Goal: Task Accomplishment & Management: Complete application form

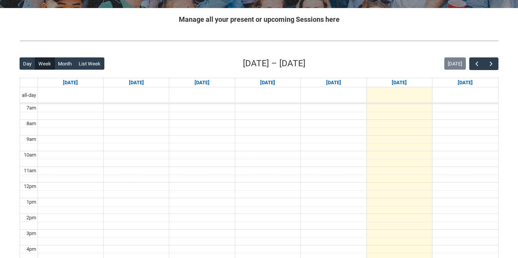
scroll to position [156, 0]
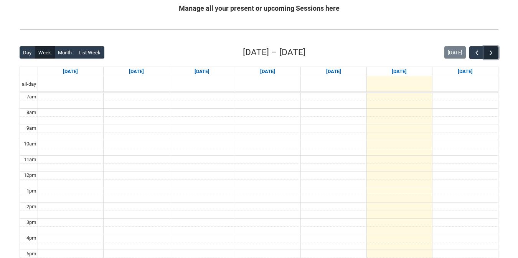
click at [486, 56] on button "button" at bounding box center [490, 52] width 15 height 13
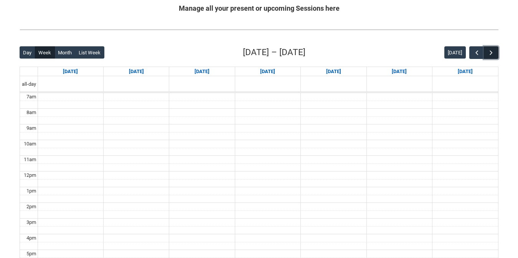
click at [486, 56] on button "button" at bounding box center [490, 52] width 15 height 13
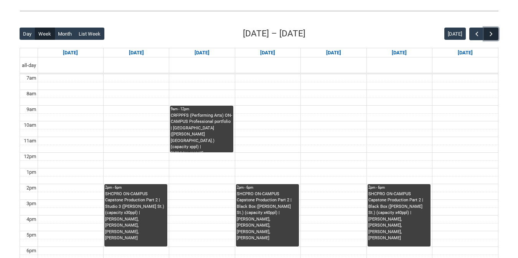
scroll to position [186, 0]
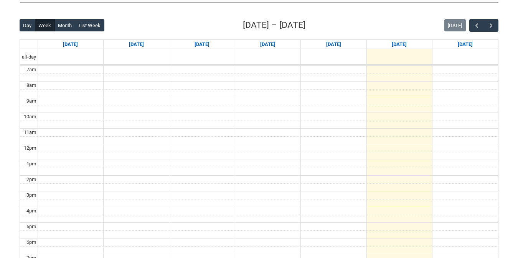
scroll to position [189, 0]
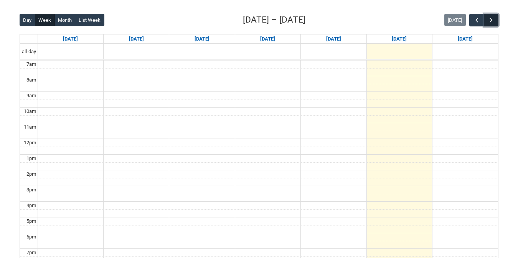
click at [487, 16] on button "button" at bounding box center [490, 20] width 15 height 13
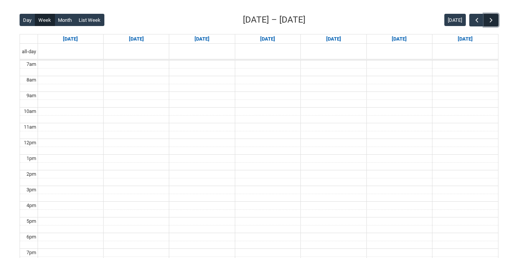
click at [487, 16] on button "button" at bounding box center [490, 20] width 15 height 13
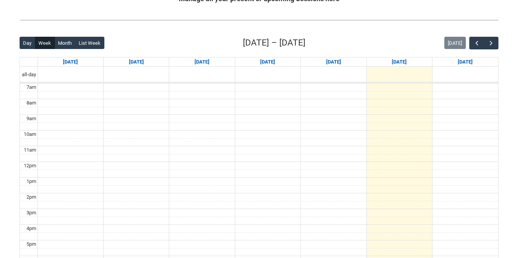
scroll to position [179, 0]
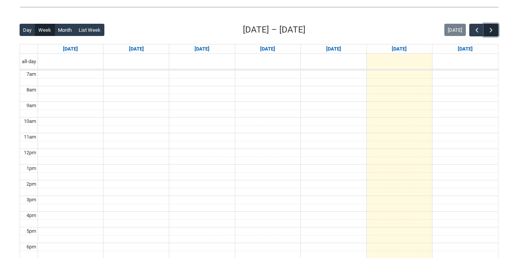
click at [493, 28] on span "button" at bounding box center [491, 30] width 8 height 8
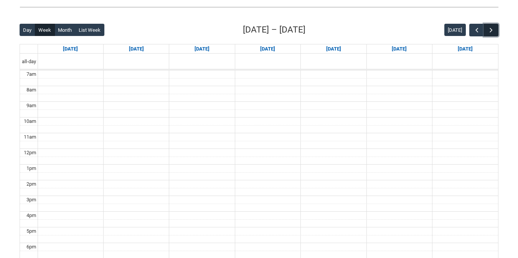
click at [493, 28] on span "button" at bounding box center [491, 30] width 8 height 8
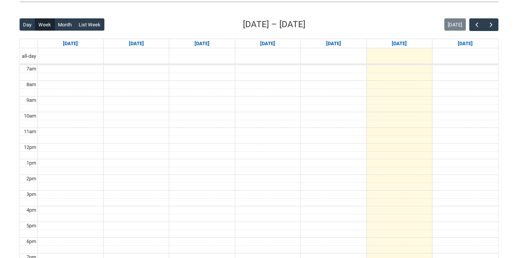
scroll to position [192, 0]
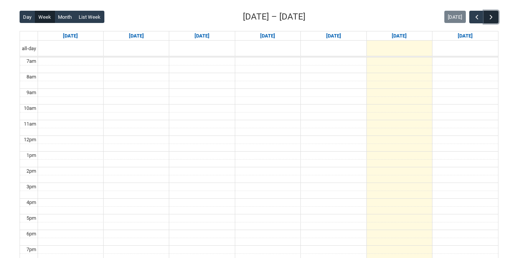
click at [487, 19] on span "button" at bounding box center [491, 17] width 8 height 8
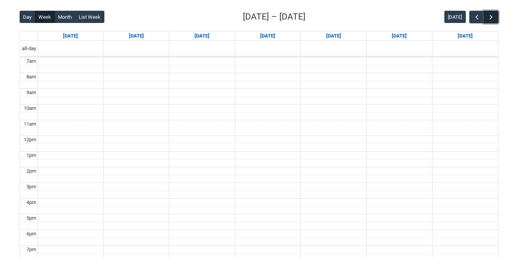
click at [487, 19] on span "button" at bounding box center [491, 17] width 8 height 8
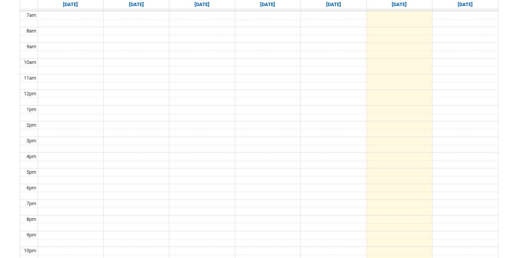
scroll to position [97, 0]
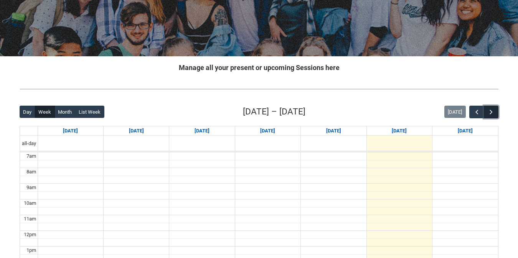
click at [488, 107] on button "button" at bounding box center [490, 112] width 15 height 13
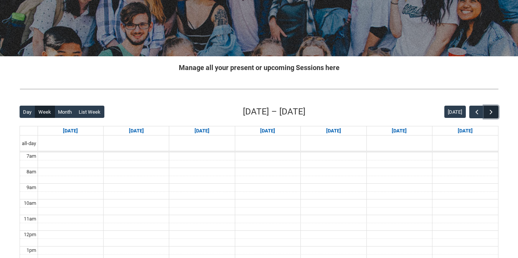
click at [488, 107] on button "button" at bounding box center [490, 112] width 15 height 13
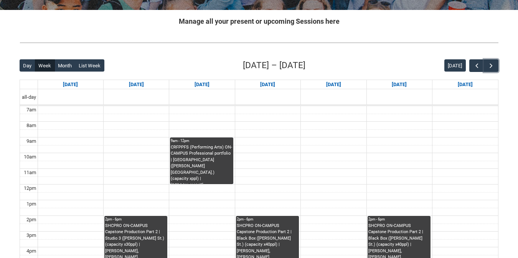
scroll to position [191, 0]
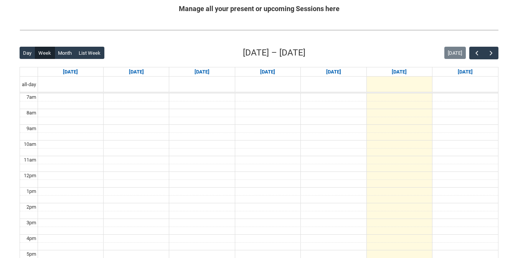
scroll to position [163, 0]
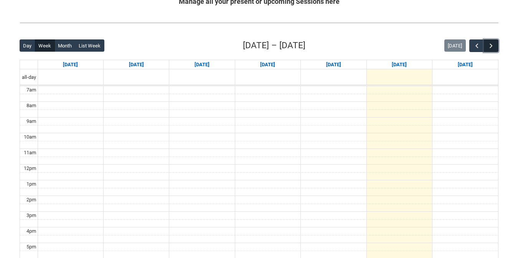
click at [493, 43] on span "button" at bounding box center [491, 46] width 8 height 8
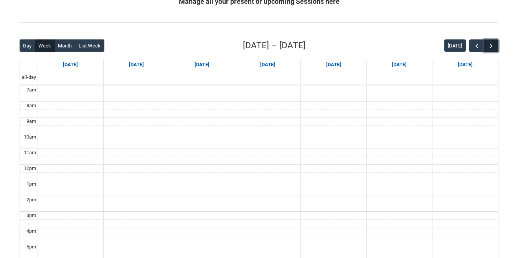
click at [493, 43] on span "button" at bounding box center [491, 46] width 8 height 8
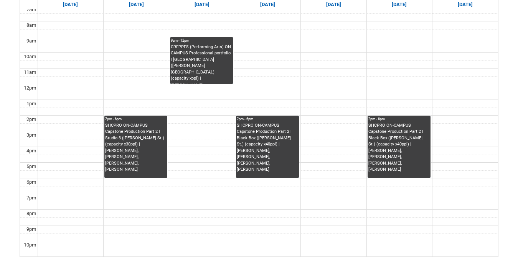
scroll to position [247, 0]
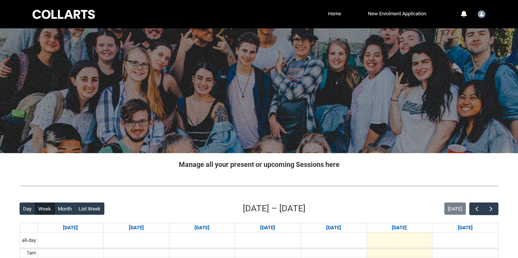
scroll to position [29, 0]
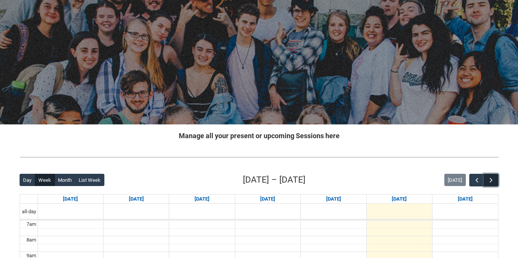
click at [493, 177] on span "button" at bounding box center [491, 181] width 8 height 8
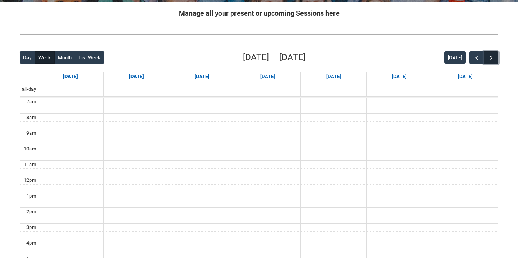
scroll to position [163, 0]
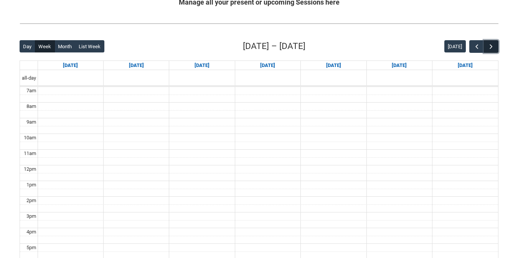
click at [487, 41] on button "button" at bounding box center [490, 46] width 15 height 13
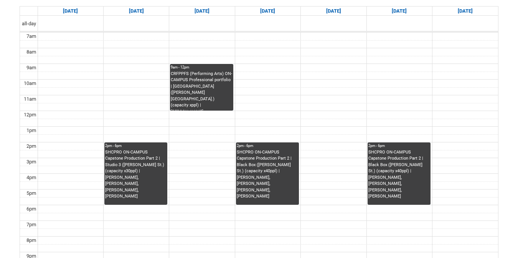
scroll to position [219, 0]
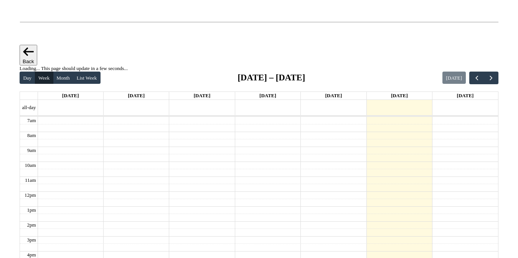
scroll to position [198, 0]
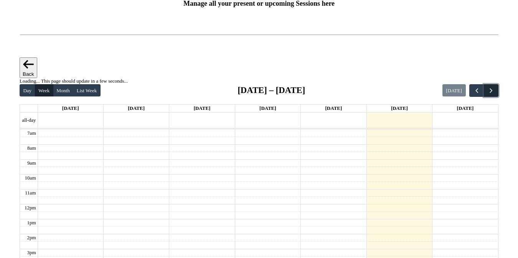
click at [495, 84] on button "button" at bounding box center [490, 90] width 15 height 13
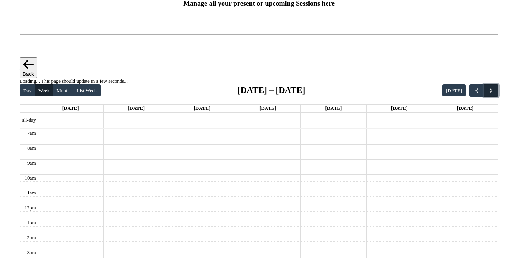
click at [495, 84] on button "button" at bounding box center [490, 90] width 15 height 13
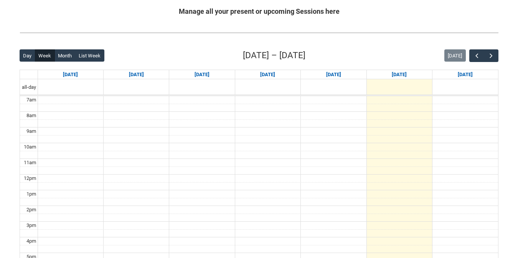
scroll to position [159, 0]
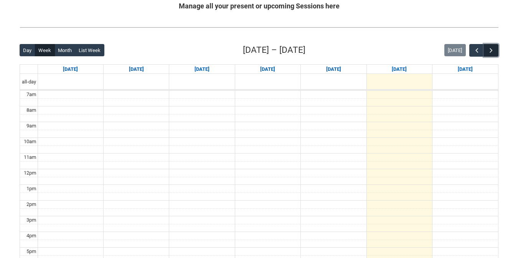
click at [492, 49] on span "button" at bounding box center [491, 51] width 8 height 8
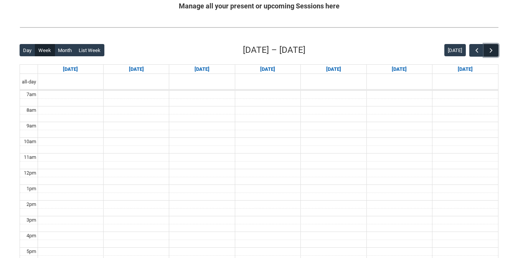
click at [492, 49] on span "button" at bounding box center [491, 51] width 8 height 8
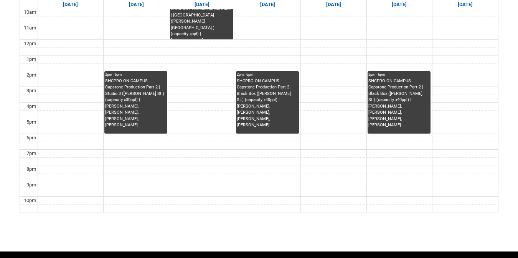
scroll to position [291, 0]
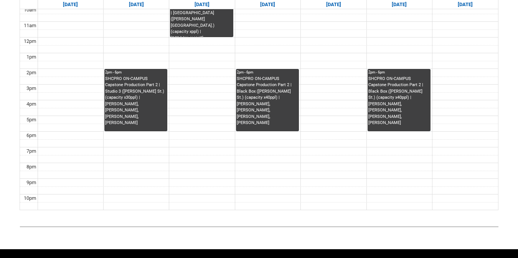
click at [413, 109] on div "SHCPRO ON-CAMPUS Capstone Production Part 2 | Black Box (George St.) (capacity …" at bounding box center [398, 104] width 61 height 56
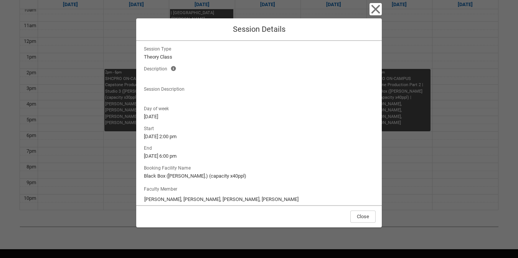
scroll to position [51, 0]
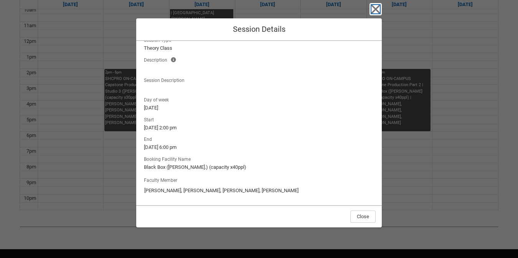
click at [375, 7] on icon "button" at bounding box center [375, 9] width 12 height 12
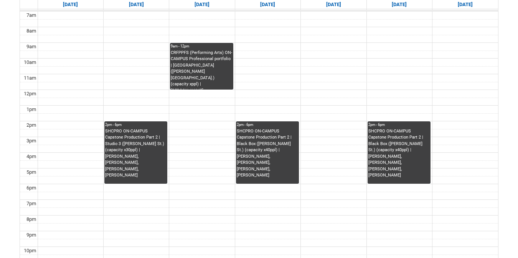
scroll to position [235, 0]
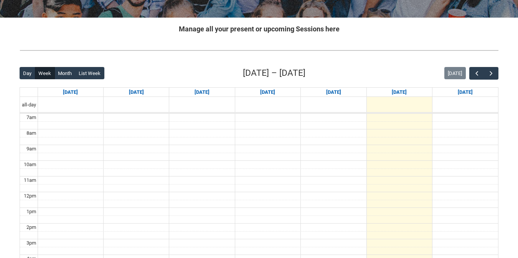
scroll to position [145, 0]
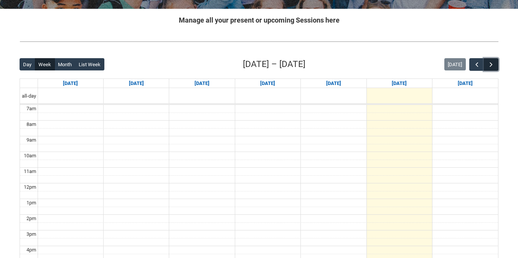
click at [496, 64] on button "button" at bounding box center [490, 64] width 15 height 13
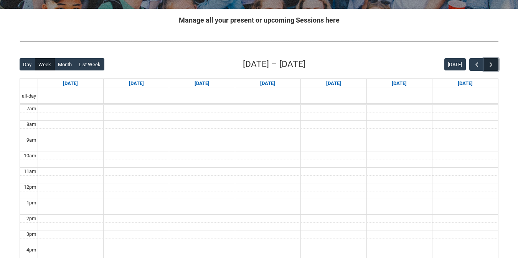
click at [496, 64] on button "button" at bounding box center [490, 64] width 15 height 13
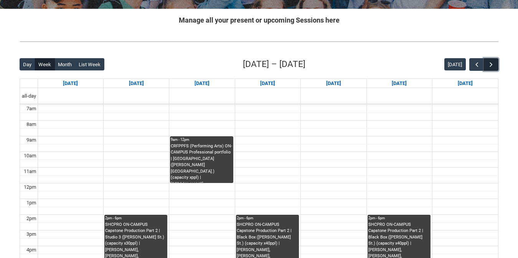
scroll to position [217, 0]
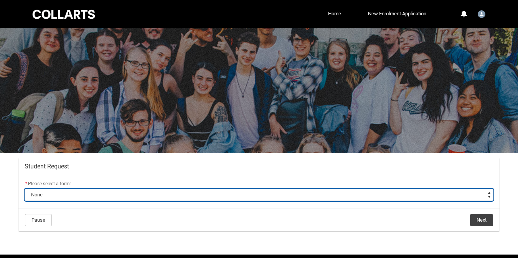
click at [174, 194] on select "--None-- Academic Transcript Application to Appeal Assignment Extension Change …" at bounding box center [259, 195] width 469 height 12
type lightning-select "Enrolment_Variation_Choice"
select select "Enrolment_Variation_Choice"
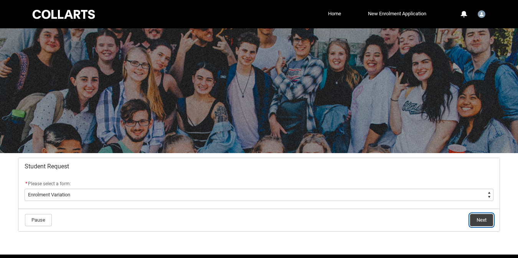
click at [472, 222] on button "Next" at bounding box center [481, 220] width 23 height 12
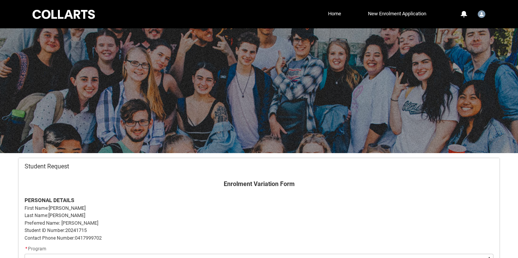
scroll to position [82, 0]
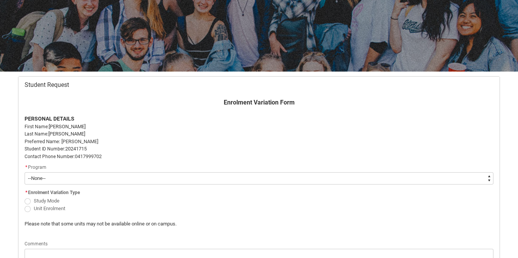
click at [66, 179] on select "--None-- Bachelor of Performing Arts (Acting)" at bounding box center [259, 179] width 469 height 12
type lightning-select "recordPicklist_ProgramEnrollment.a0jOZ000003EXaIYAW"
select select "recordPicklist_ProgramEnrollment.a0jOZ000003EXaIYAW"
click at [26, 199] on span "Redu_Student_Request flow" at bounding box center [28, 202] width 6 height 6
click at [25, 197] on input "Study Mode" at bounding box center [24, 197] width 0 height 0
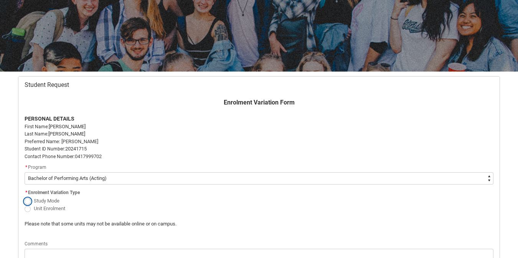
radio input "true"
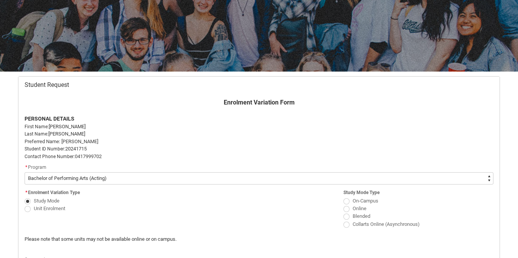
click at [27, 209] on span "Redu_Student_Request flow" at bounding box center [28, 209] width 6 height 6
click at [25, 205] on input "Unit Enrolment" at bounding box center [24, 204] width 0 height 0
radio input "true"
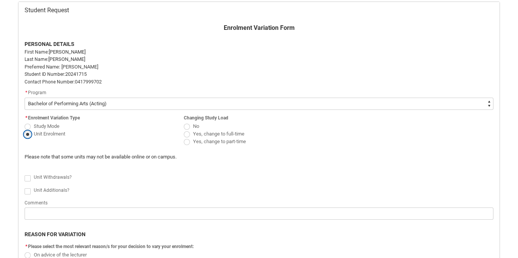
scroll to position [167, 0]
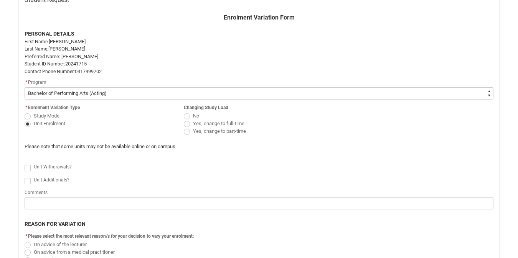
click at [187, 115] on span "Redu_Student_Request flow" at bounding box center [187, 116] width 6 height 6
click at [184, 112] on input "No" at bounding box center [183, 112] width 0 height 0
radio input "true"
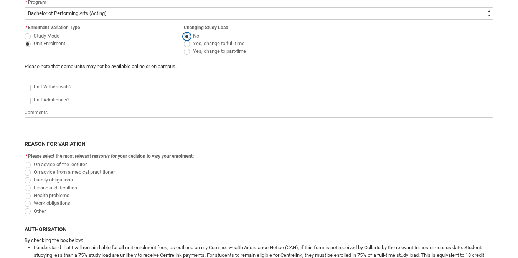
scroll to position [247, 0]
click at [28, 90] on span "Redu_Student_Request flow" at bounding box center [28, 89] width 6 height 6
click at [25, 84] on input "Redu_Student_Request flow" at bounding box center [24, 84] width 0 height 0
type lightning-input "true"
checkbox input "true"
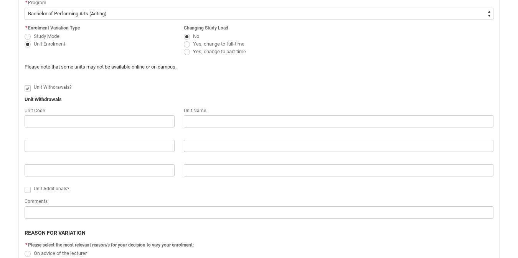
click at [28, 90] on span "Redu_Student_Request flow" at bounding box center [28, 89] width 6 height 6
click at [25, 84] on input "Redu_Student_Request flow" at bounding box center [24, 84] width 0 height 0
type lightning-input "false"
checkbox input "false"
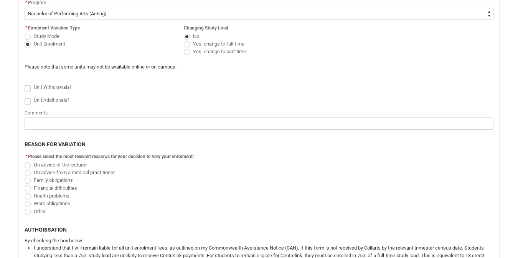
click at [28, 100] on span "Redu_Student_Request flow" at bounding box center [28, 102] width 6 height 6
click at [25, 97] on input "Redu_Student_Request flow" at bounding box center [24, 97] width 0 height 0
type lightning-input "true"
checkbox input "true"
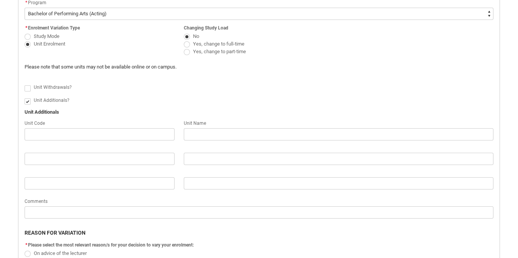
click at [28, 100] on span "Redu_Student_Request flow" at bounding box center [28, 102] width 6 height 6
click at [25, 97] on input "Redu_Student_Request flow" at bounding box center [24, 97] width 0 height 0
type lightning-input "false"
checkbox input "false"
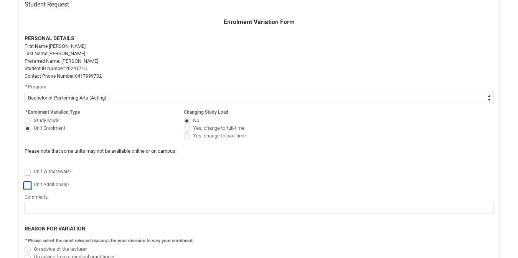
scroll to position [160, 0]
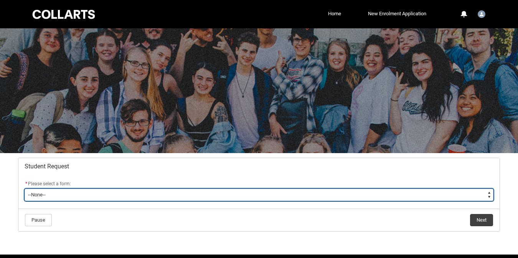
click at [98, 199] on select "--None-- Academic Transcript Application to Appeal Assignment Extension Change …" at bounding box center [259, 195] width 469 height 12
type lightning-select "Course_Transfer_Choice"
select select "Course_Transfer_Choice"
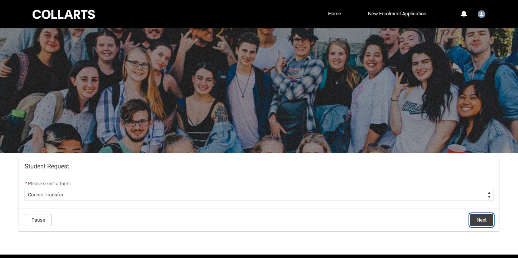
click at [488, 224] on button "Next" at bounding box center [481, 220] width 23 height 12
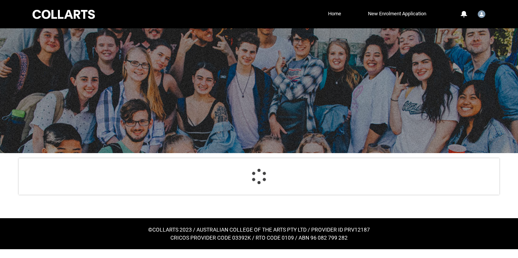
scroll to position [43, 0]
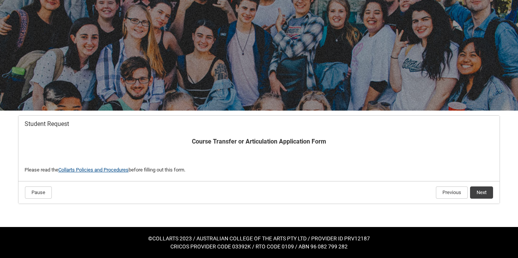
click at [115, 170] on link "Collarts Policies and Procedures" at bounding box center [93, 170] width 70 height 6
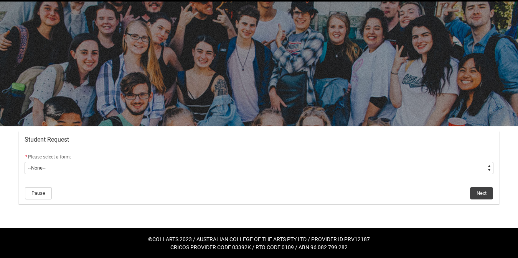
scroll to position [28, 0]
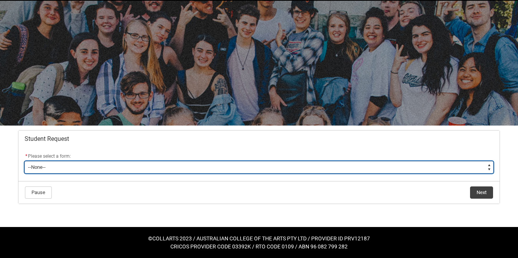
click at [132, 171] on select "--None-- Academic Transcript Application to Appeal Assignment Extension Change …" at bounding box center [259, 167] width 469 height 12
type lightning-select "Reasonable_Adjustment_Choice"
select select "Reasonable_Adjustment_Choice"
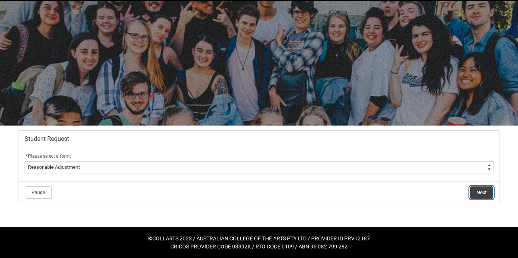
click at [477, 192] on button "Next" at bounding box center [481, 193] width 23 height 12
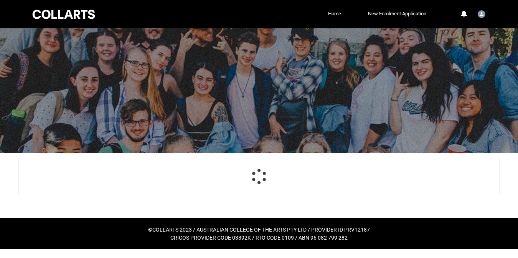
scroll to position [33, 0]
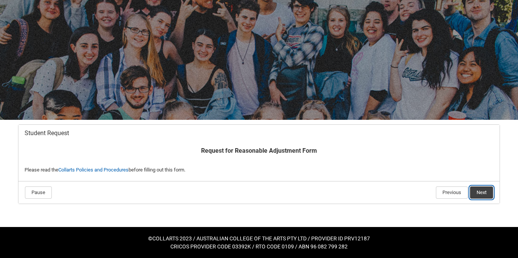
click at [473, 196] on button "Next" at bounding box center [481, 193] width 23 height 12
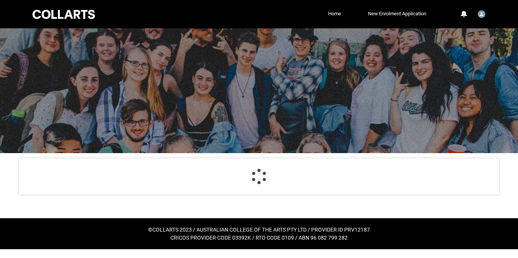
scroll to position [79, 0]
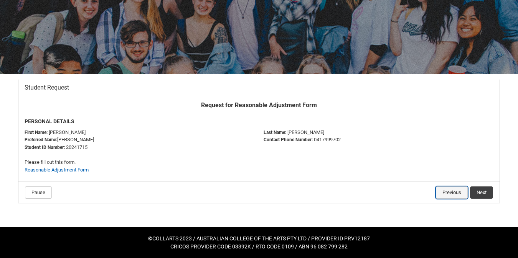
click at [447, 192] on button "Previous" at bounding box center [452, 193] width 32 height 12
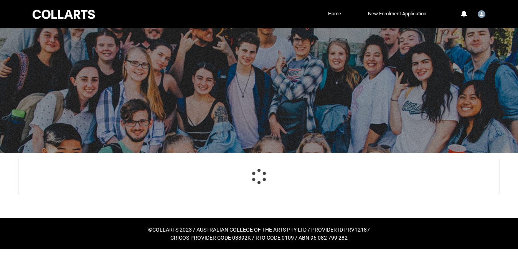
scroll to position [33, 0]
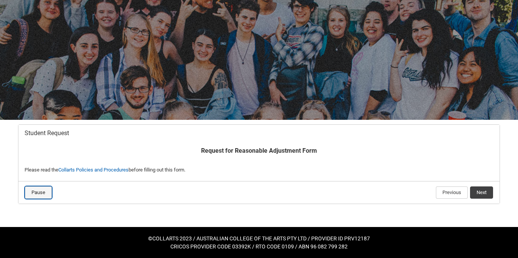
click at [46, 191] on button "Pause" at bounding box center [38, 193] width 27 height 12
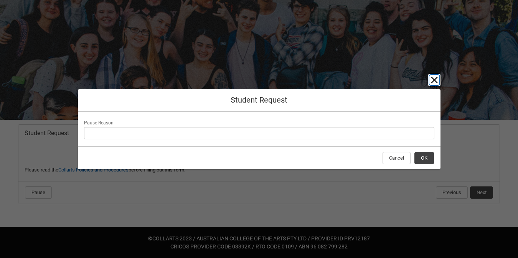
click at [436, 80] on lightning-primitive-icon "button" at bounding box center [433, 80] width 9 height 9
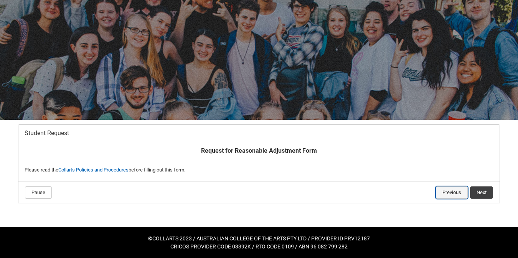
click at [442, 189] on button "Previous" at bounding box center [452, 193] width 32 height 12
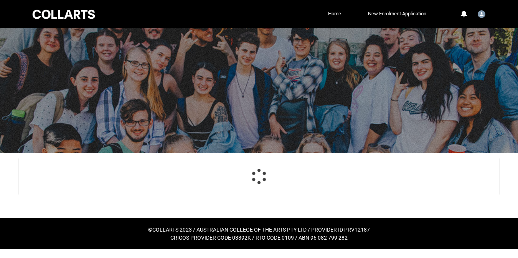
scroll to position [28, 0]
select select "Reasonable_Adjustment_Choice"
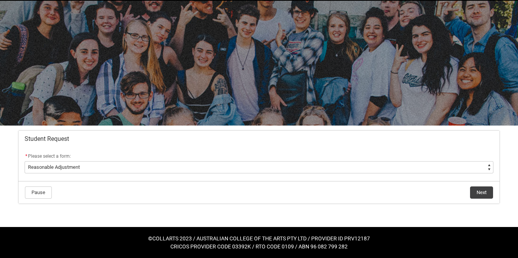
click at [45, 171] on select "--None-- Academic Transcript Application to Appeal Assignment Extension Change …" at bounding box center [259, 167] width 469 height 12
type lightning-select "Grievance_Choice"
select select "Grievance_Choice"
click at [59, 169] on select "--None-- Academic Transcript Application to Appeal Assignment Extension Change …" at bounding box center [259, 167] width 469 height 12
type lightning-select "Enrolment_Variation_Choice"
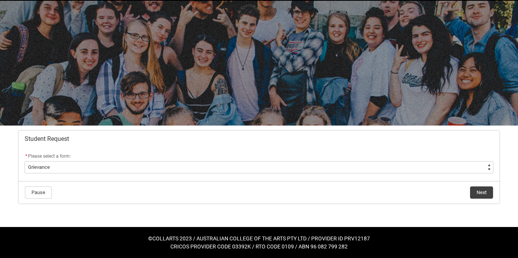
select select "Enrolment_Variation_Choice"
click at [478, 190] on button "Next" at bounding box center [481, 193] width 23 height 12
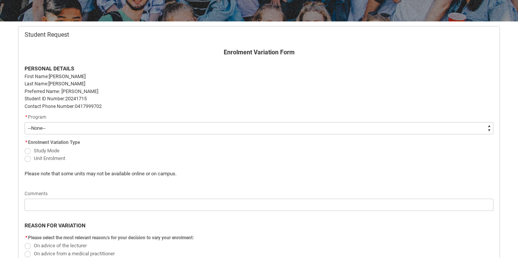
scroll to position [140, 0]
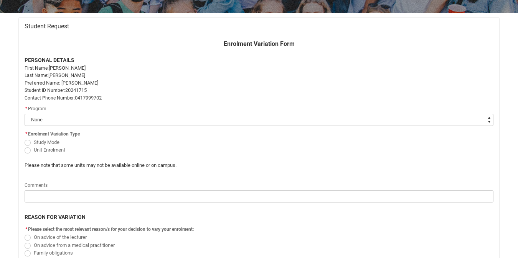
click at [29, 142] on span "Redu_Student_Request flow" at bounding box center [28, 143] width 6 height 6
click at [25, 138] on input "Study Mode" at bounding box center [24, 138] width 0 height 0
radio input "true"
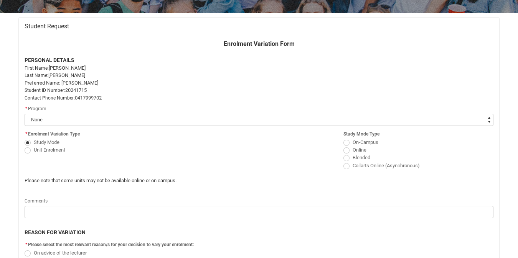
click at [26, 155] on flowruntime-screen-field "* Enrolment Variation Type Study Mode Unit Enrolment" at bounding box center [99, 143] width 159 height 28
click at [26, 151] on span "Redu_Student_Request flow" at bounding box center [28, 151] width 6 height 6
click at [25, 146] on input "Unit Enrolment" at bounding box center [24, 146] width 0 height 0
radio input "true"
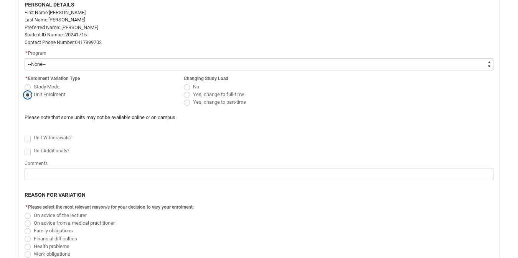
scroll to position [196, 0]
click at [28, 151] on span "Redu_Student_Request flow" at bounding box center [28, 152] width 6 height 6
click at [25, 148] on input "Redu_Student_Request flow" at bounding box center [24, 147] width 0 height 0
type lightning-input "true"
checkbox input "true"
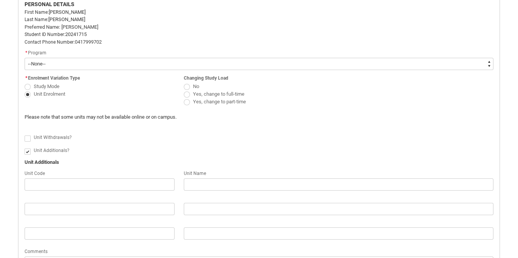
click at [28, 138] on span "Redu_Student_Request flow" at bounding box center [28, 139] width 6 height 6
click at [25, 135] on input "Redu_Student_Request flow" at bounding box center [24, 134] width 0 height 0
type lightning-input "true"
checkbox input "true"
click at [28, 140] on span "Redu_Student_Request flow" at bounding box center [28, 139] width 6 height 6
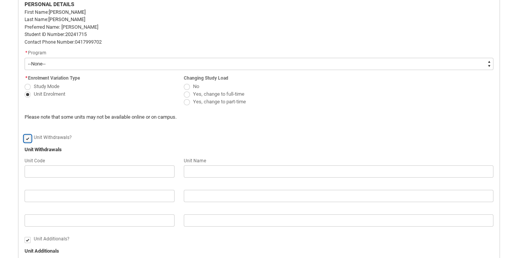
click at [25, 135] on input "Redu_Student_Request flow" at bounding box center [24, 134] width 0 height 0
type lightning-input "false"
checkbox input "false"
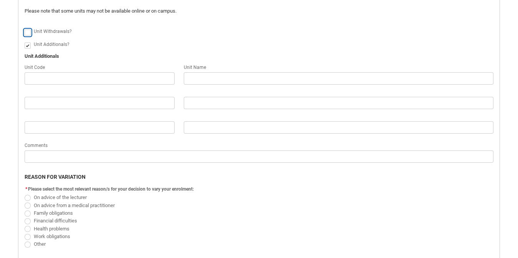
scroll to position [306, 0]
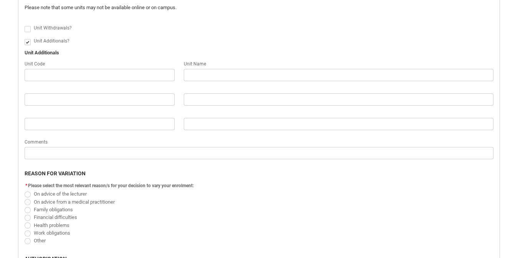
click at [27, 44] on span "Redu_Student_Request flow" at bounding box center [28, 42] width 6 height 6
click at [25, 38] on input "Redu_Student_Request flow" at bounding box center [24, 38] width 0 height 0
type lightning-input "false"
checkbox input "false"
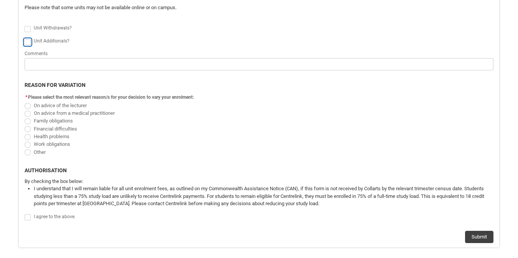
scroll to position [350, 0]
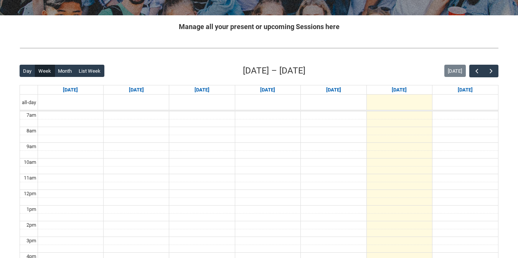
scroll to position [146, 0]
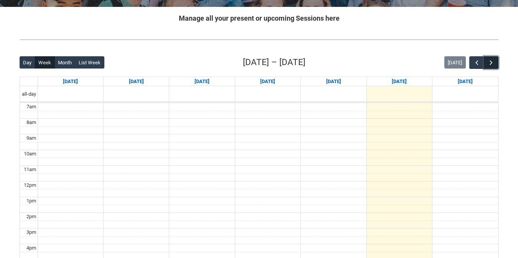
click at [492, 59] on span "button" at bounding box center [491, 63] width 8 height 8
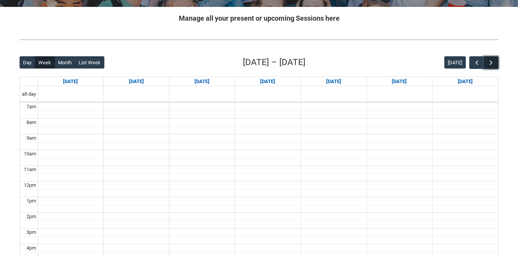
click at [492, 59] on span "button" at bounding box center [491, 63] width 8 height 8
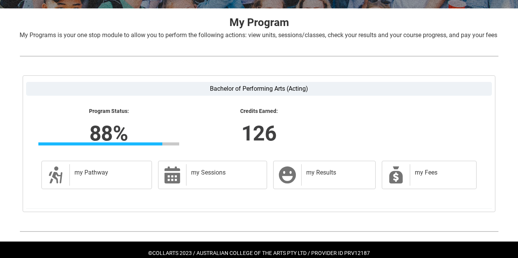
scroll to position [145, 0]
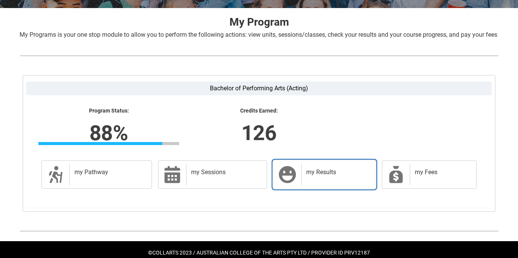
click at [351, 186] on div "my Results" at bounding box center [336, 174] width 71 height 21
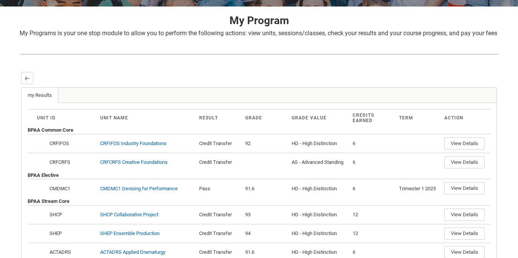
scroll to position [66, 0]
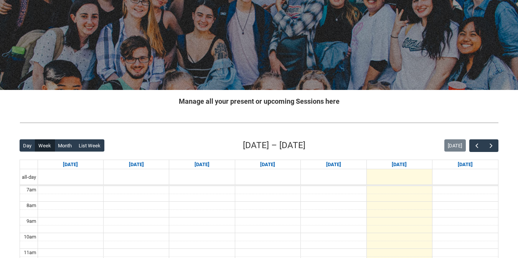
scroll to position [85, 0]
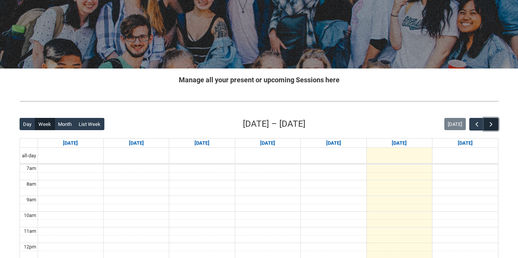
click at [490, 127] on span "button" at bounding box center [491, 125] width 8 height 8
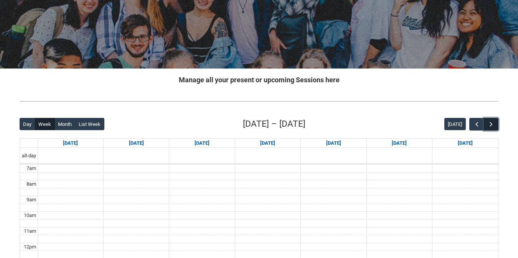
click at [490, 127] on span "button" at bounding box center [491, 125] width 8 height 8
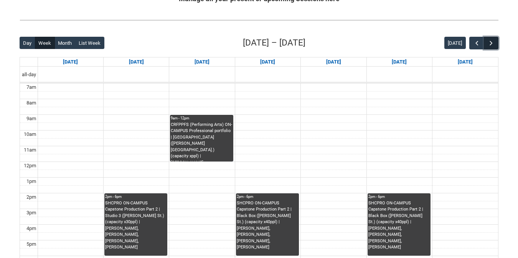
scroll to position [168, 0]
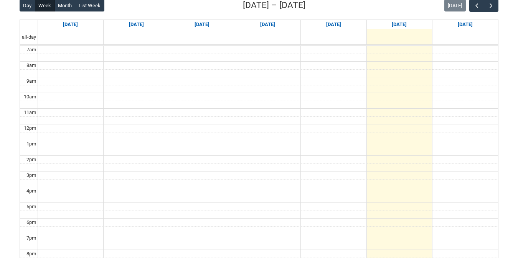
scroll to position [200, 0]
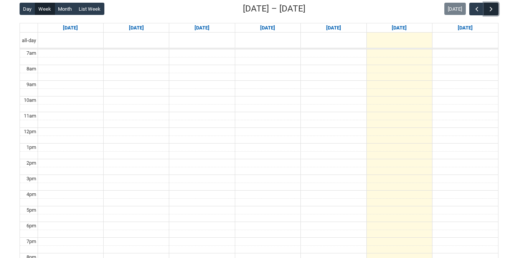
click at [492, 10] on span "button" at bounding box center [491, 9] width 8 height 8
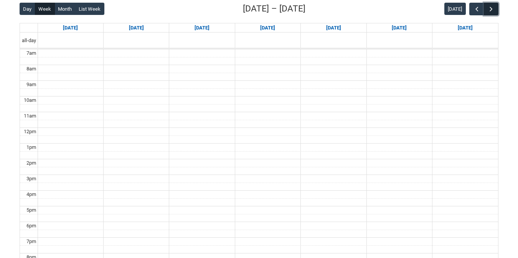
click at [492, 10] on span "button" at bounding box center [491, 9] width 8 height 8
